Goal: Find specific page/section: Find specific page/section

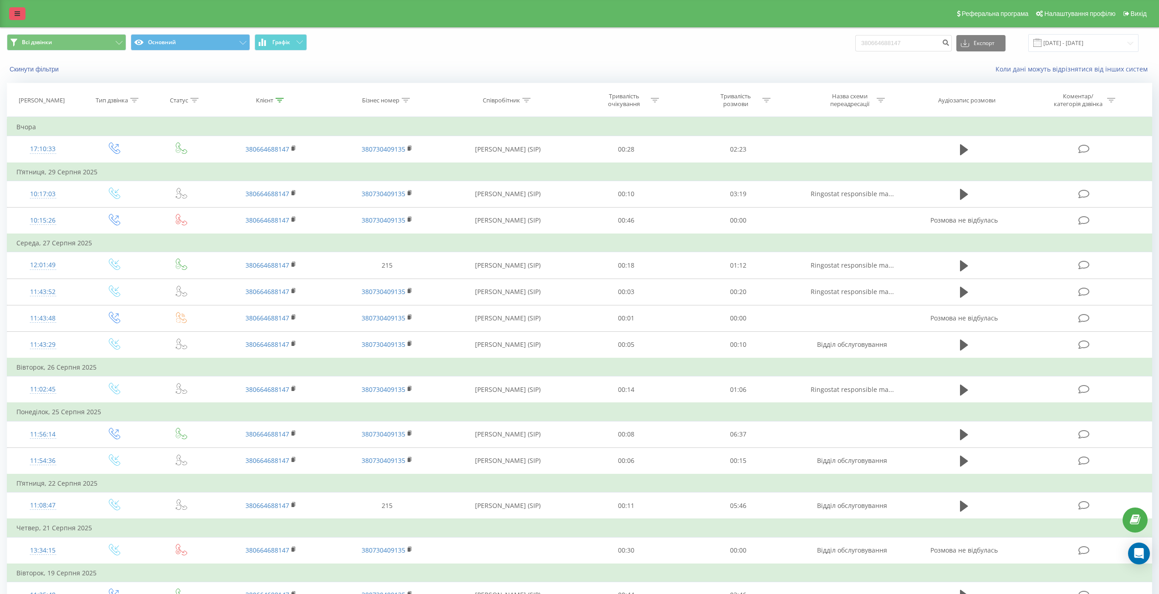
click at [18, 16] on icon at bounding box center [17, 13] width 5 height 6
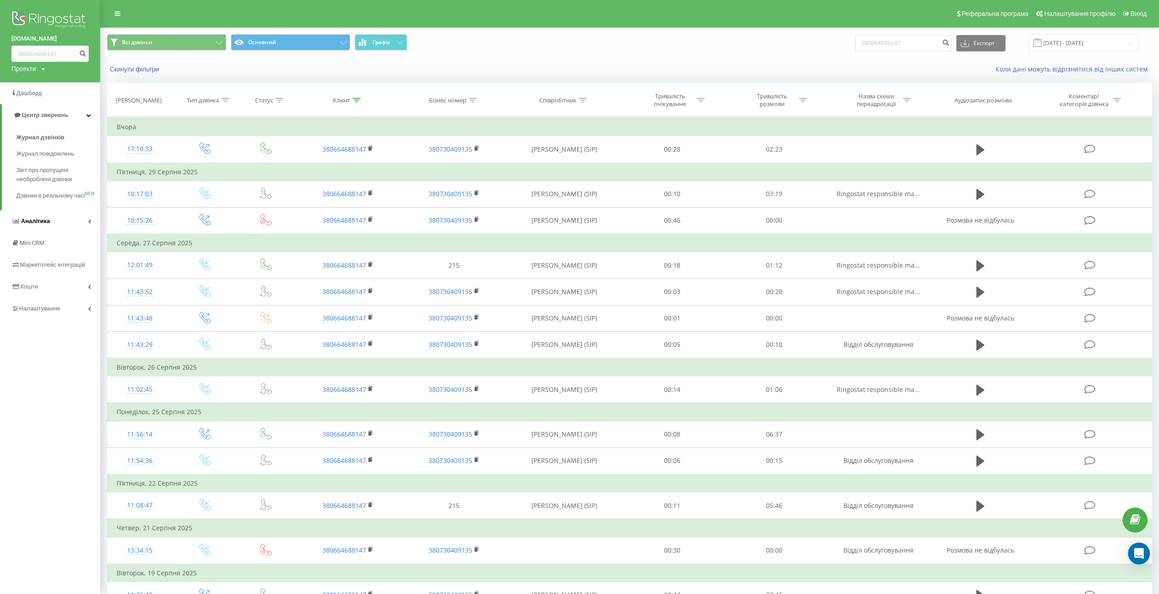
click at [31, 226] on span "Аналiтика" at bounding box center [30, 221] width 39 height 9
click at [48, 313] on span "Співробітники у реальному часі" at bounding box center [50, 306] width 69 height 18
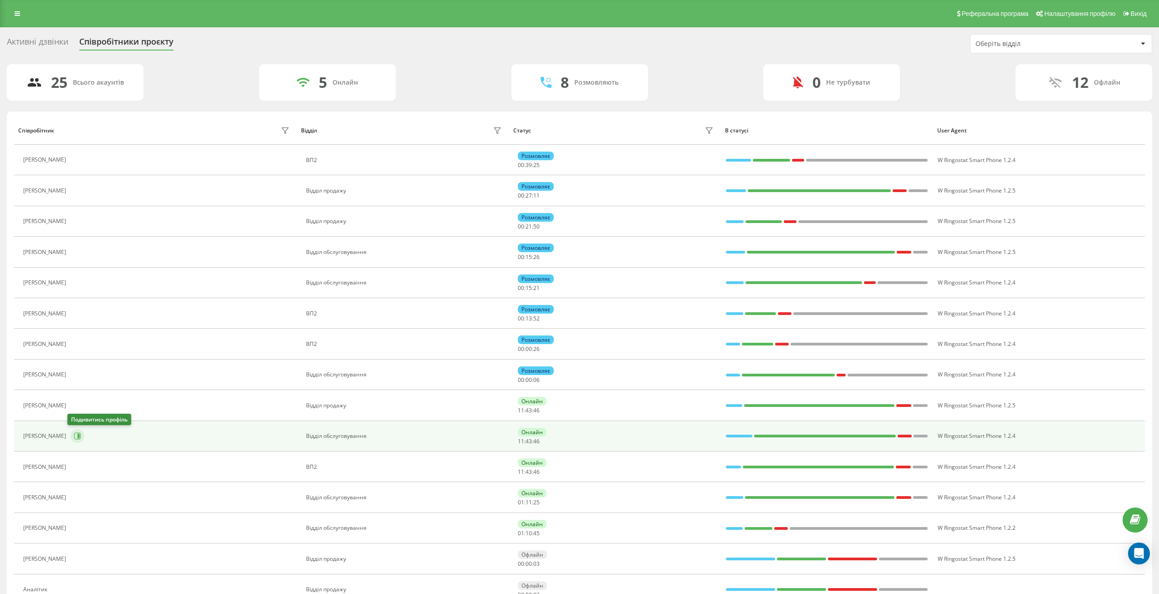
click at [74, 436] on icon at bounding box center [77, 436] width 7 height 7
